Goal: Task Accomplishment & Management: Use online tool/utility

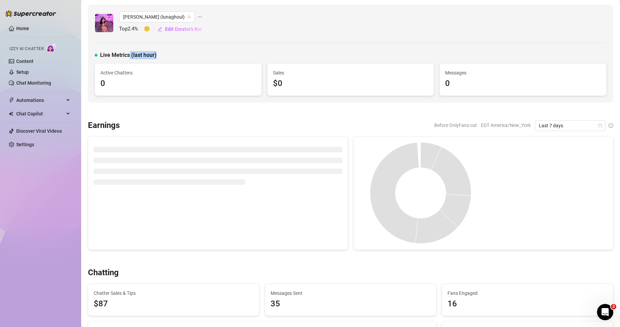
drag, startPoint x: 129, startPoint y: 53, endPoint x: 158, endPoint y: 51, distance: 28.8
click at [158, 51] on div "Live Metrics (last hour)" at bounding box center [351, 55] width 512 height 8
click at [159, 52] on div "Live Metrics (last hour)" at bounding box center [351, 55] width 512 height 8
drag, startPoint x: 155, startPoint y: 54, endPoint x: 131, endPoint y: 56, distance: 24.4
click at [131, 56] on span "Live Metrics (last hour)" at bounding box center [128, 55] width 56 height 8
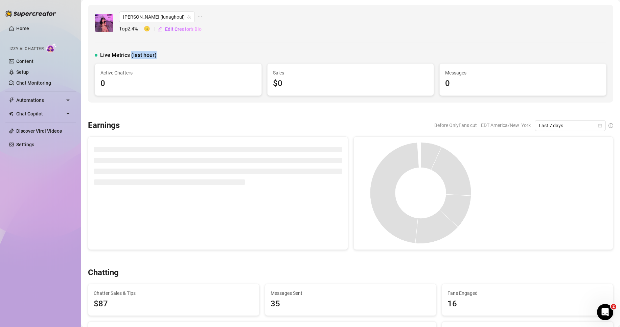
click at [169, 48] on div "[PERSON_NAME] ([PERSON_NAME]) Top 2.4 % 🙂 Edit Creator's Bio Live Metrics (last…" at bounding box center [350, 54] width 525 height 98
click at [168, 54] on div "Live Metrics (last hour)" at bounding box center [351, 55] width 512 height 8
click at [153, 55] on span "Live Metrics (last hour)" at bounding box center [128, 55] width 56 height 8
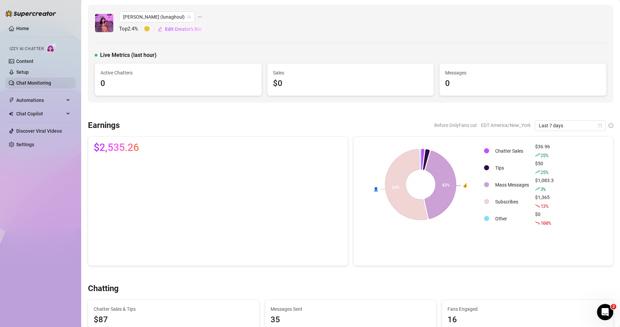
click at [32, 85] on link "Chat Monitoring" at bounding box center [33, 82] width 35 height 5
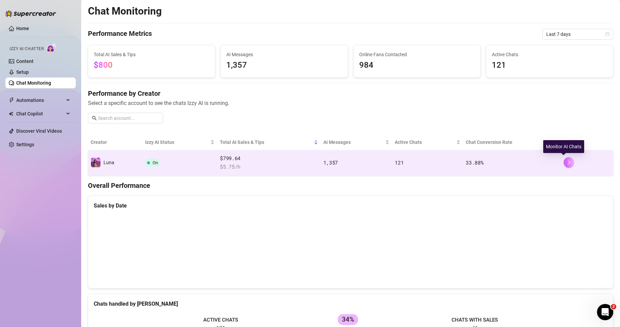
click at [567, 161] on icon "right" at bounding box center [569, 162] width 5 height 5
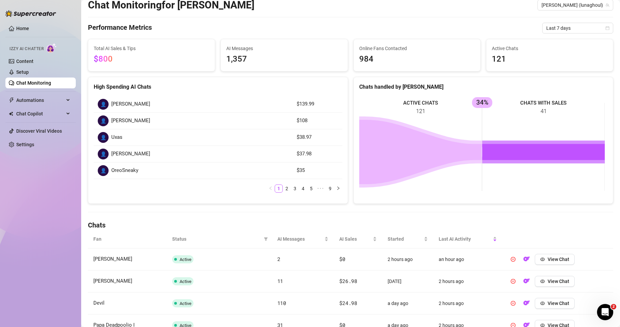
scroll to position [34, 0]
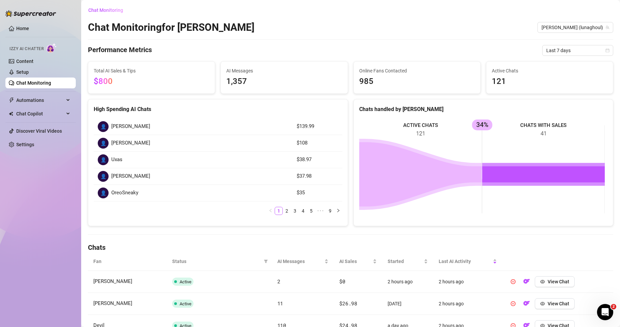
drag, startPoint x: 0, startPoint y: 0, endPoint x: 493, endPoint y: 236, distance: 546.6
click at [456, 218] on rect at bounding box center [482, 168] width 246 height 101
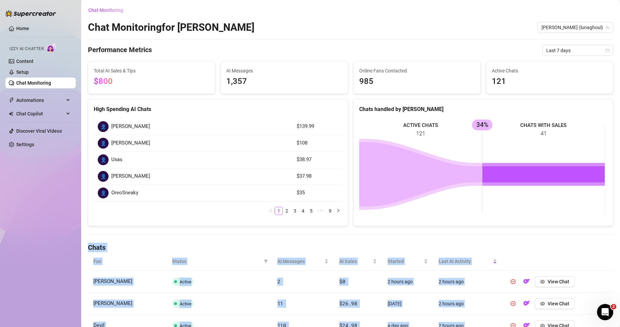
drag, startPoint x: 439, startPoint y: 249, endPoint x: 348, endPoint y: 234, distance: 92.9
click at [348, 234] on body "Home Izzy AI Chatter Content Setup Chat Monitoring Automations Chat Copilot Dis…" at bounding box center [310, 163] width 620 height 327
click at [345, 233] on div "Chat Monitoring Chat Monitoring for Luna Luna (lunaghoul) Performance Metrics L…" at bounding box center [350, 258] width 525 height 507
